Goal: Transaction & Acquisition: Purchase product/service

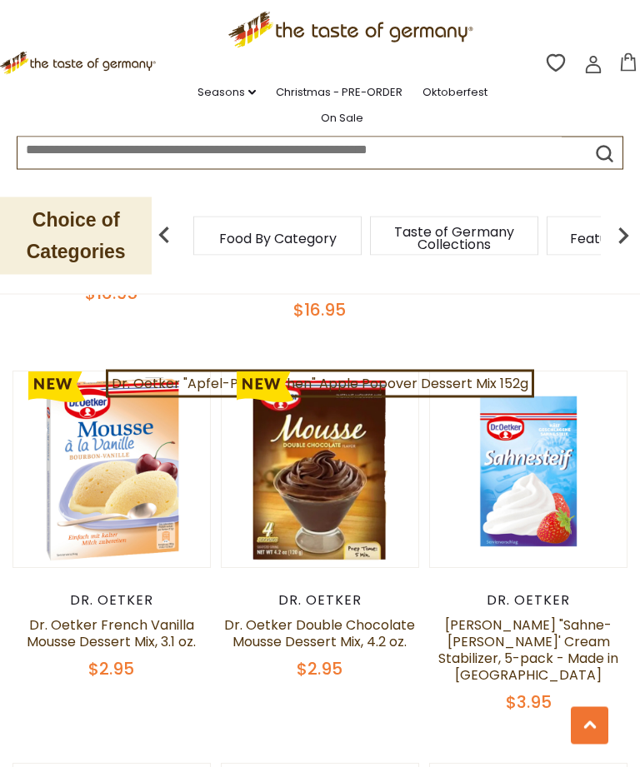
scroll to position [1638, 0]
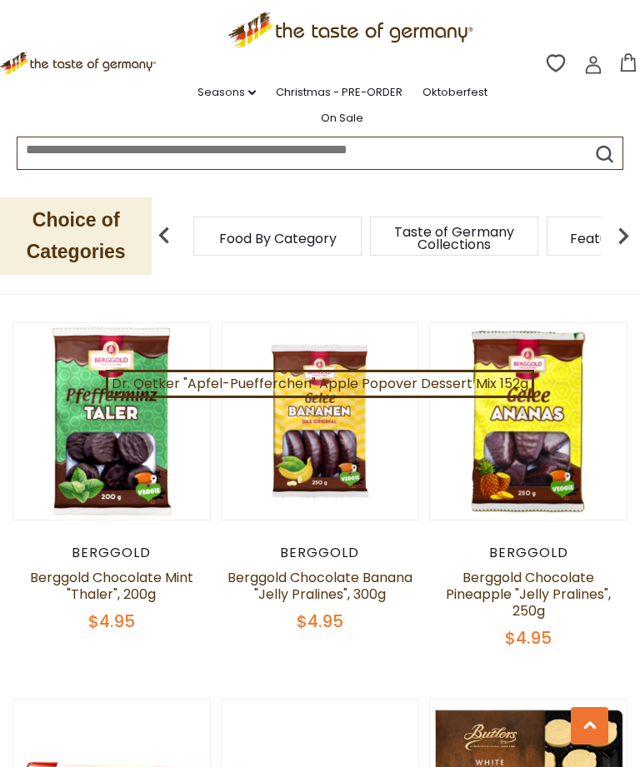
scroll to position [2454, 0]
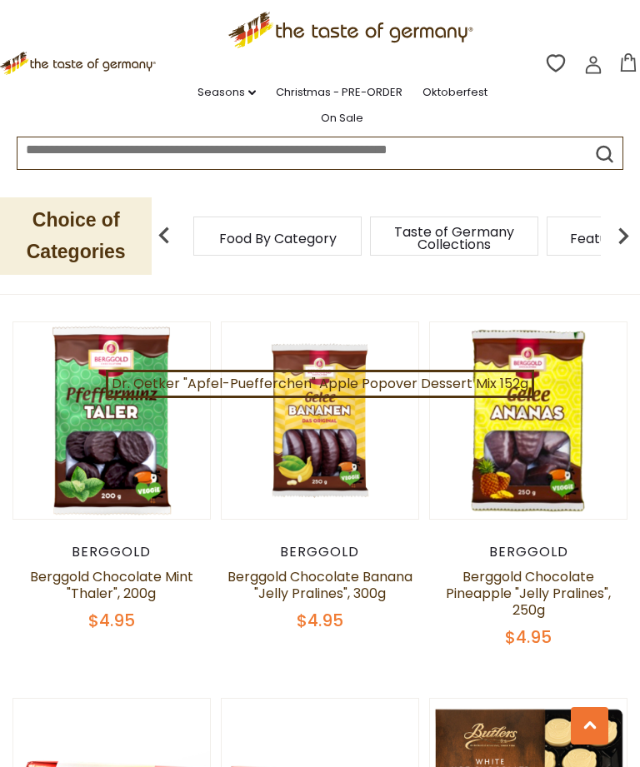
click at [401, 670] on div "Quick View [GEOGRAPHIC_DATA] Berggold Eggnog Liquor Pralines, 100g $7.95 Quick …" at bounding box center [319, 305] width 615 height 4549
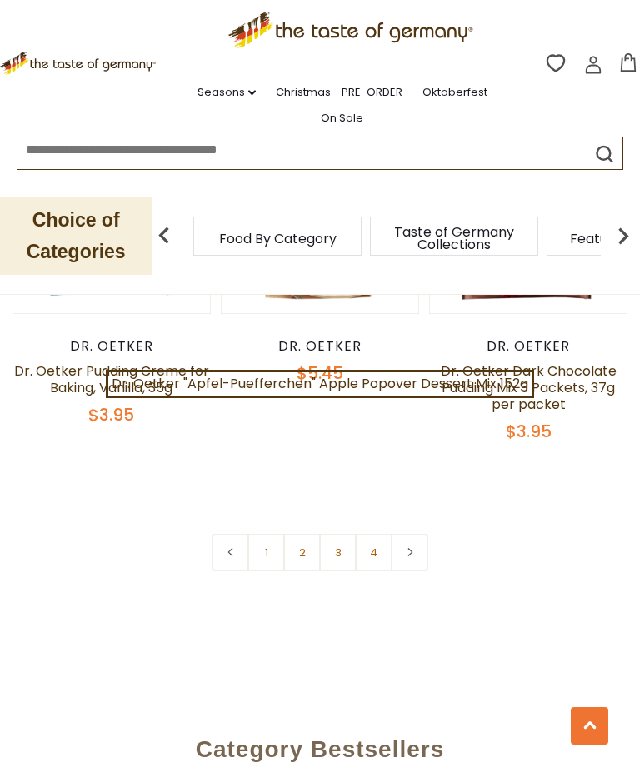
scroll to position [4531, 0]
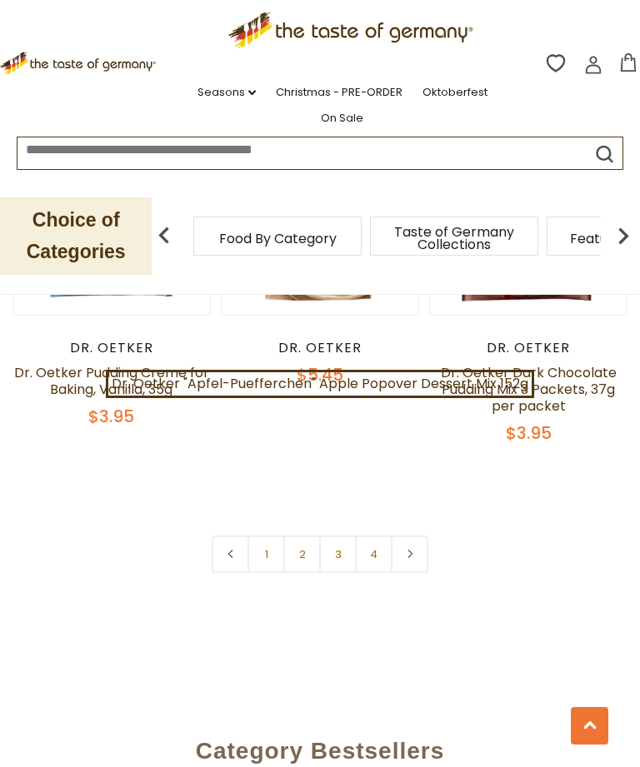
click at [331, 549] on link "3" at bounding box center [337, 554] width 37 height 37
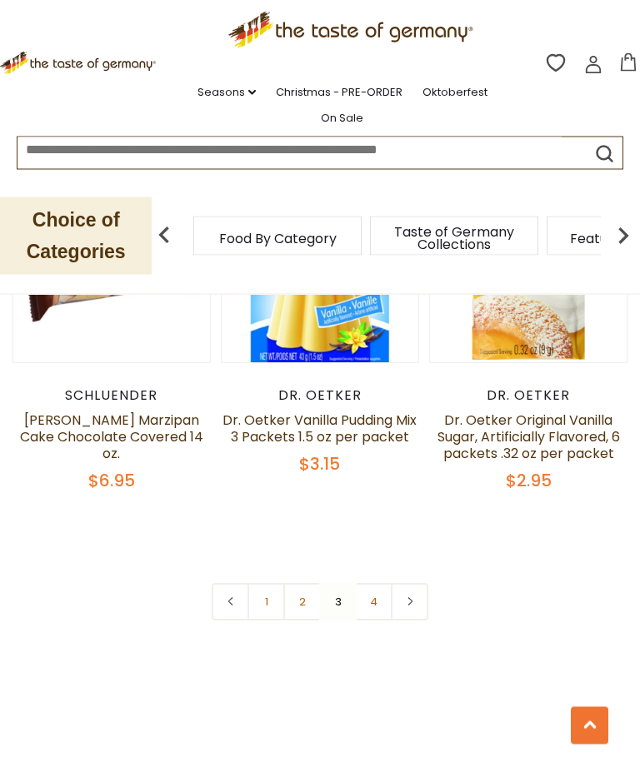
scroll to position [4565, 0]
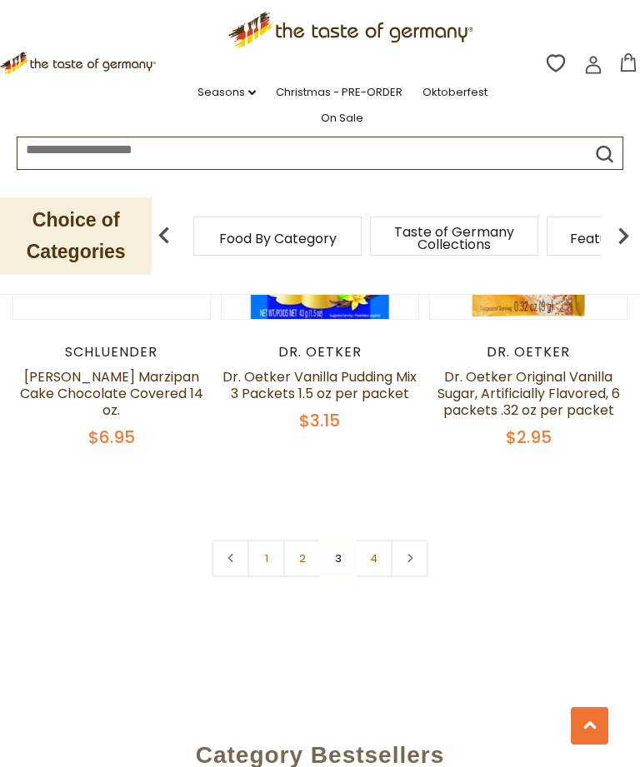
click at [299, 540] on link "2" at bounding box center [301, 558] width 37 height 37
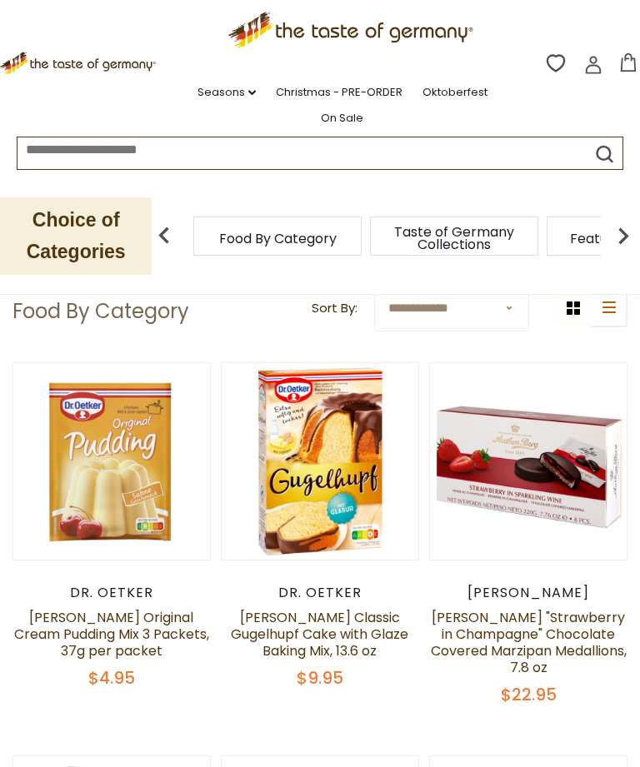
scroll to position [170, 0]
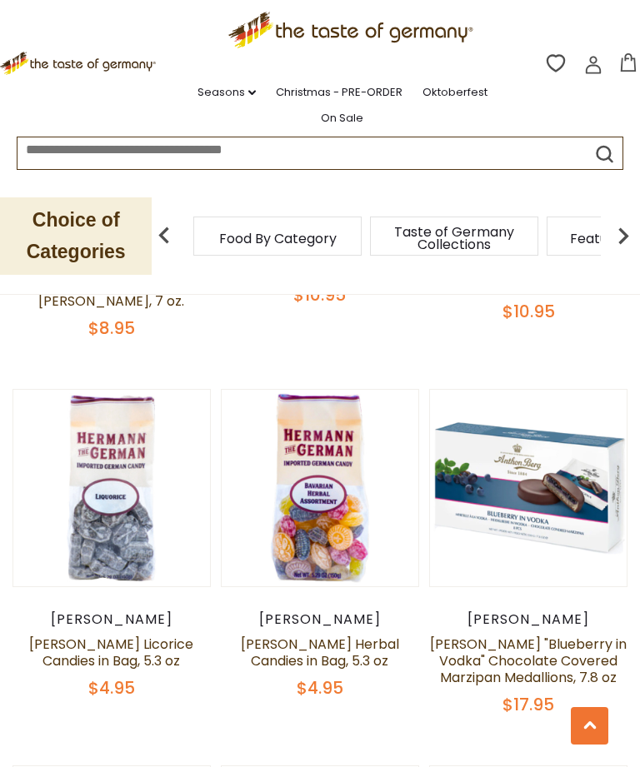
scroll to position [2044, 0]
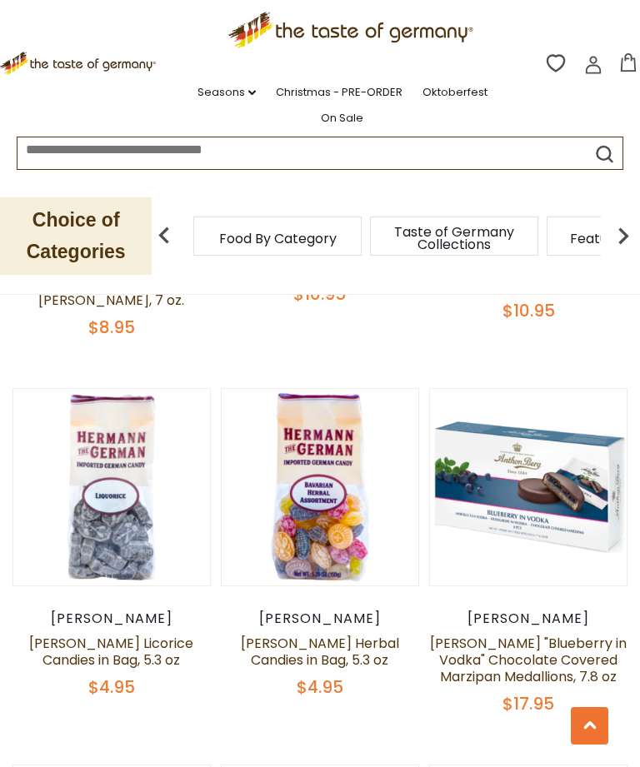
click at [279, 628] on div "Quick View [PERSON_NAME] [PERSON_NAME] Original Cream Pudding Mix 3 Packets, 37…" at bounding box center [319, 774] width 615 height 4669
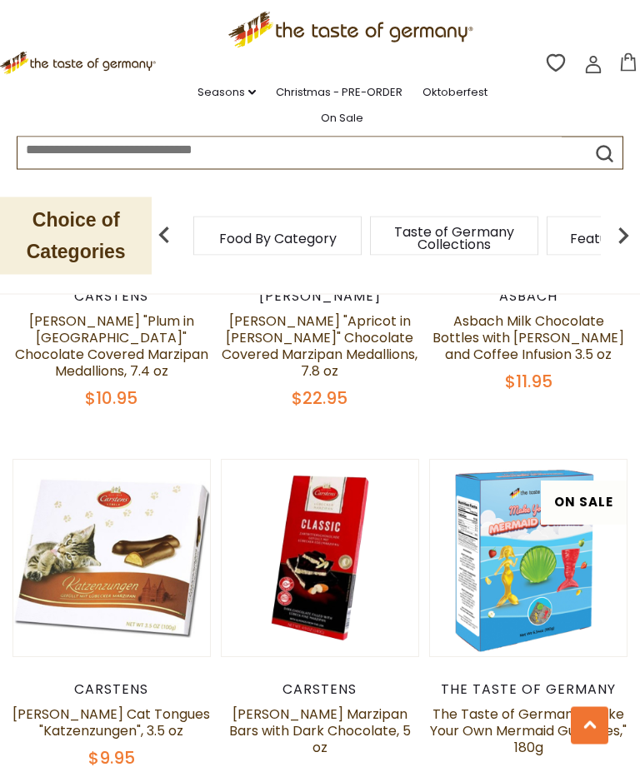
scroll to position [4299, 0]
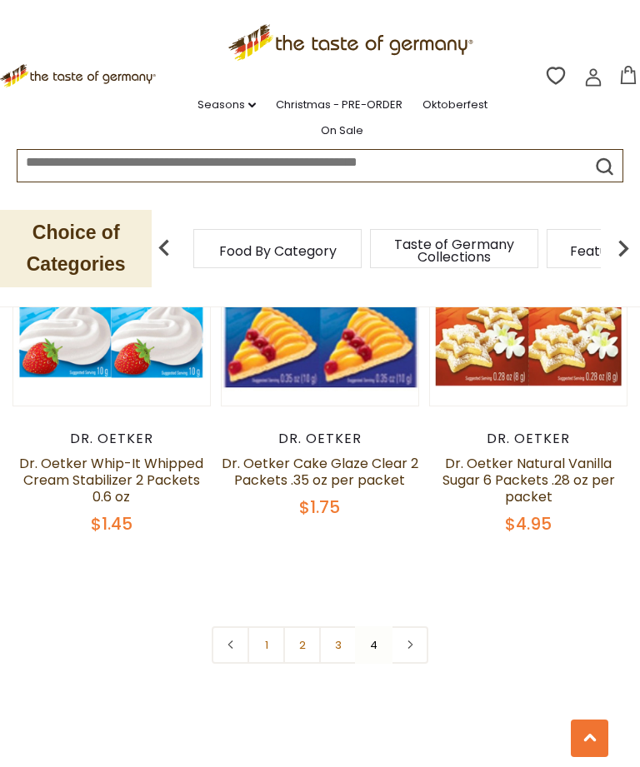
scroll to position [2524, 0]
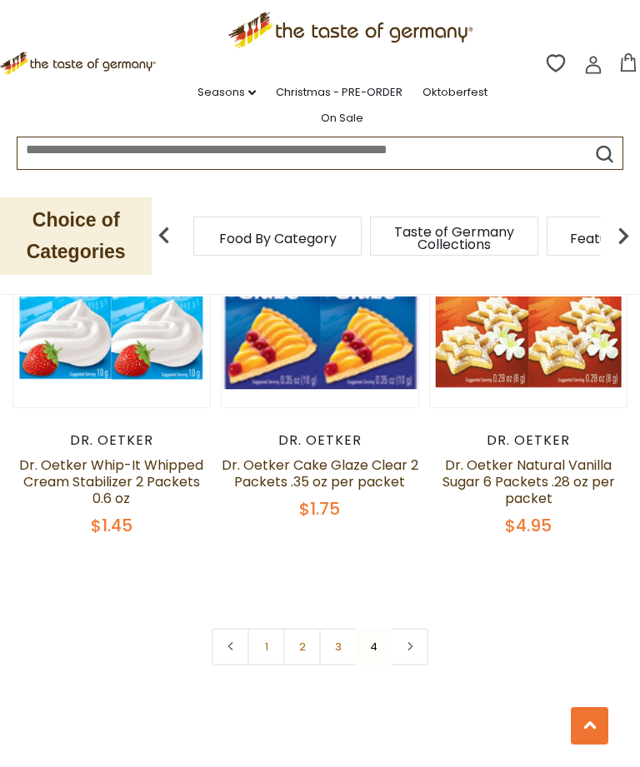
click at [338, 637] on link "3" at bounding box center [337, 646] width 37 height 37
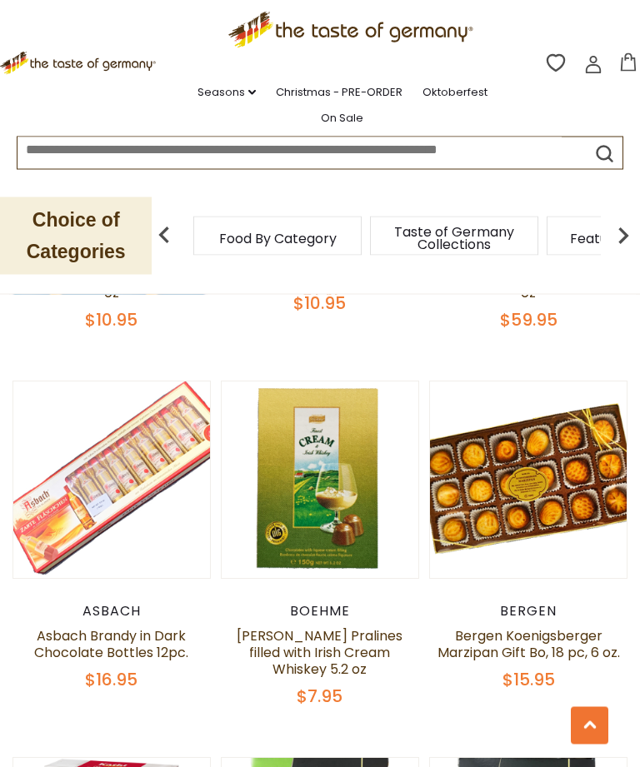
scroll to position [1254, 0]
click at [540, 688] on span "$15.95" at bounding box center [528, 679] width 52 height 23
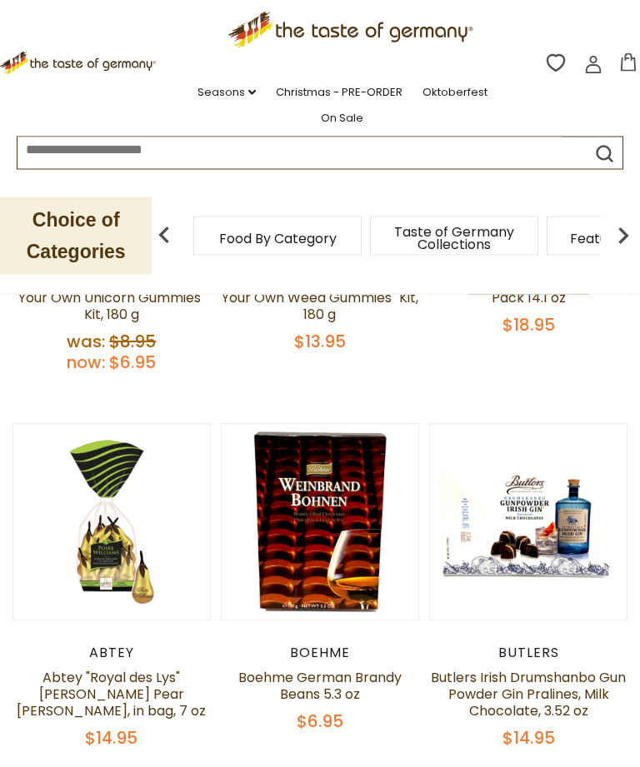
scroll to position [449, 0]
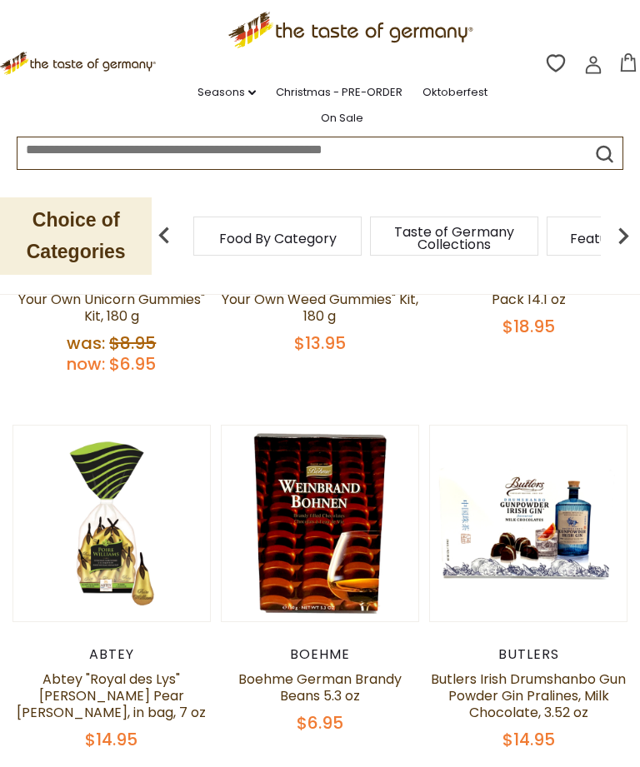
click at [632, 237] on img at bounding box center [622, 235] width 33 height 33
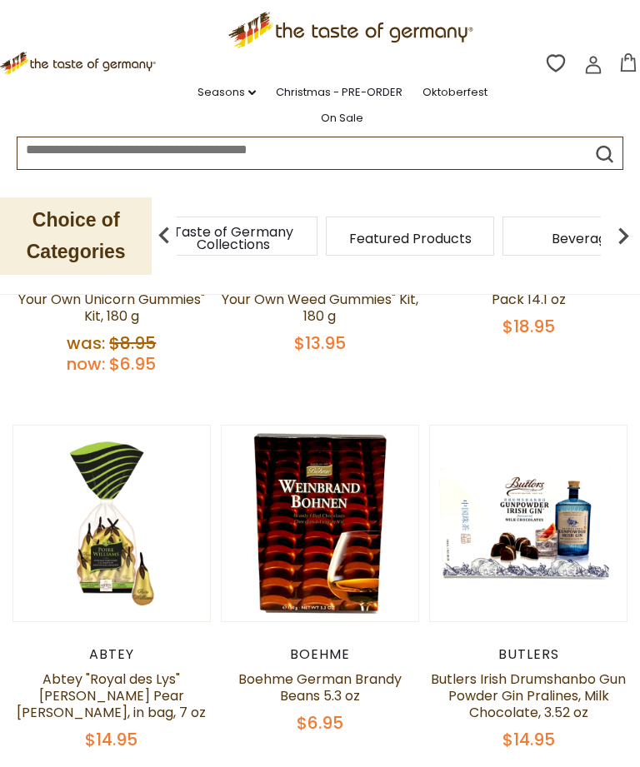
click at [622, 242] on img at bounding box center [622, 235] width 33 height 33
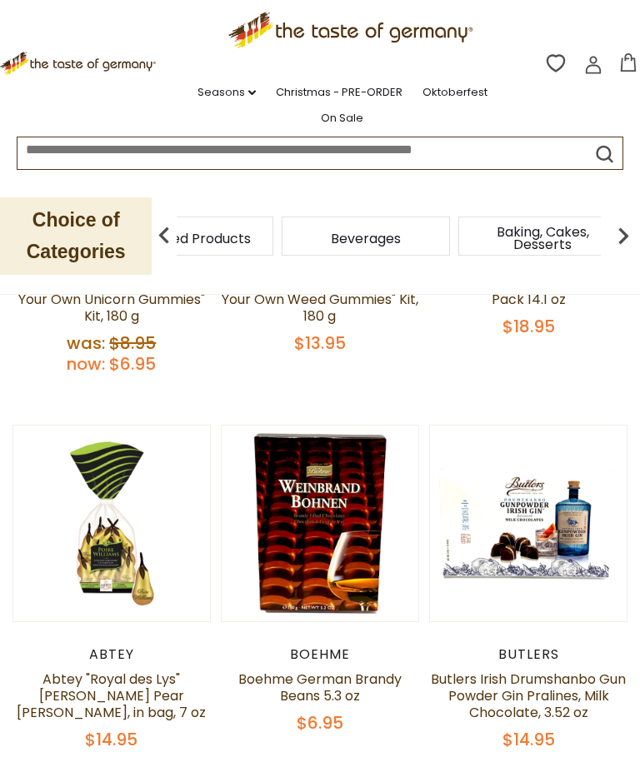
click at [630, 242] on img at bounding box center [622, 235] width 33 height 33
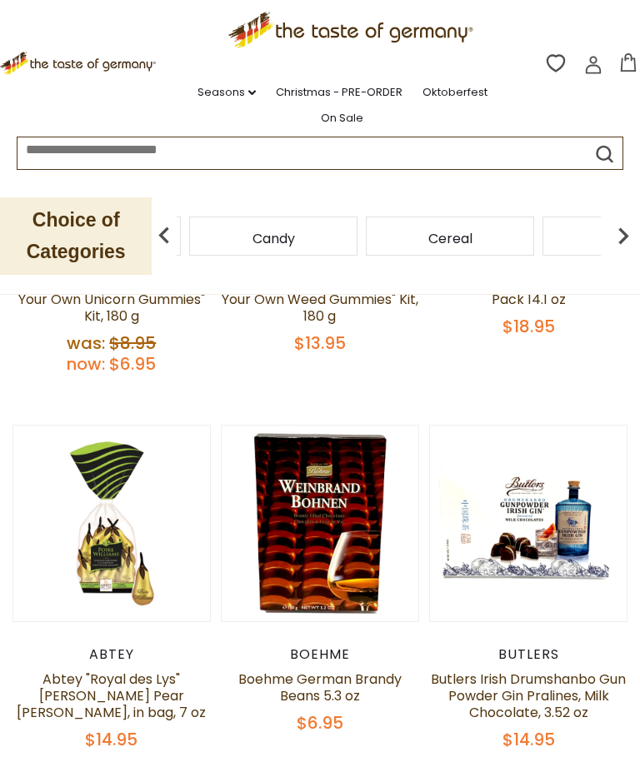
click at [357, 245] on div "Candy" at bounding box center [273, 236] width 168 height 39
click at [165, 247] on img at bounding box center [163, 235] width 33 height 33
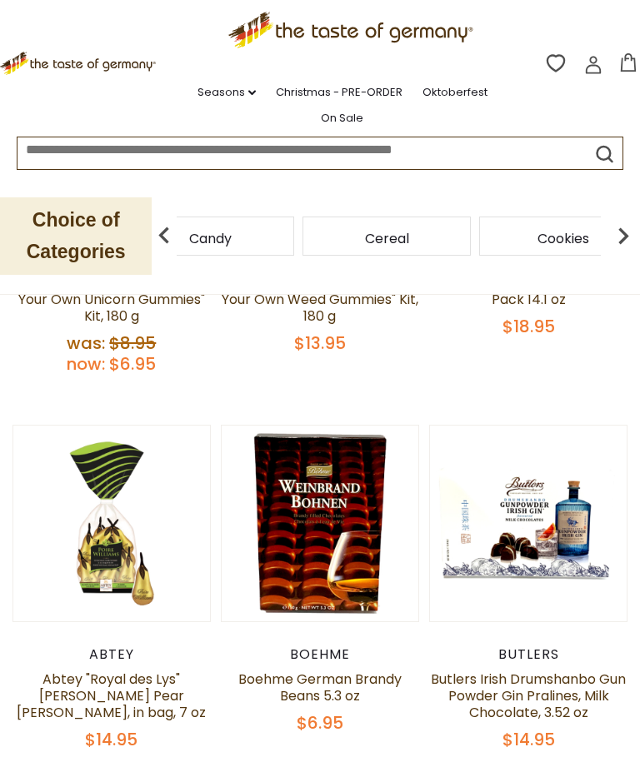
click at [294, 245] on div "Candy" at bounding box center [210, 236] width 168 height 39
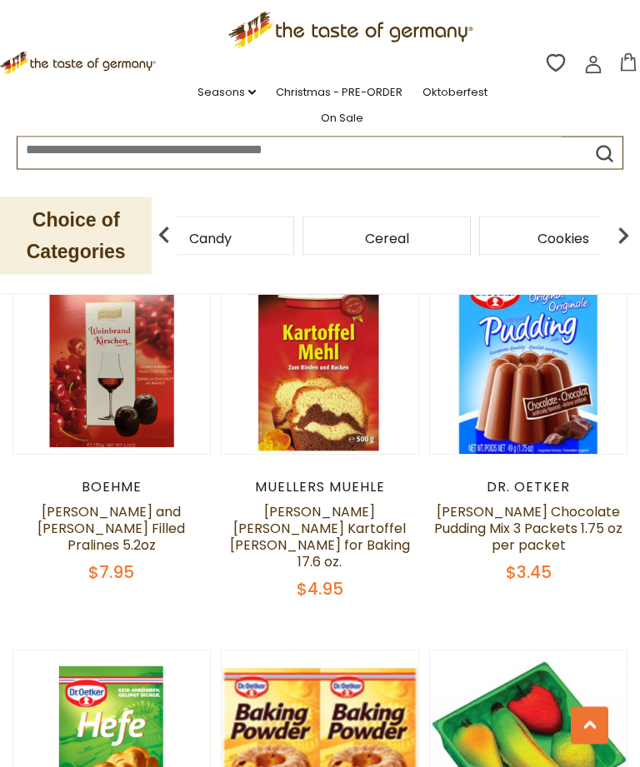
scroll to position [2124, 0]
